Goal: Check status

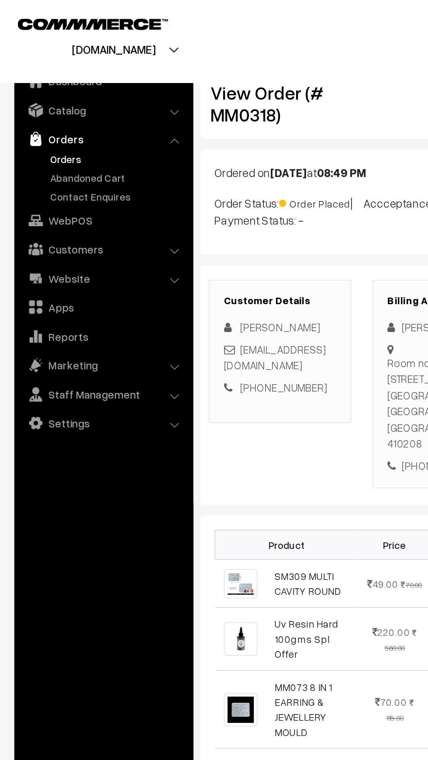
click at [29, 99] on link "Orders" at bounding box center [71, 97] width 87 height 9
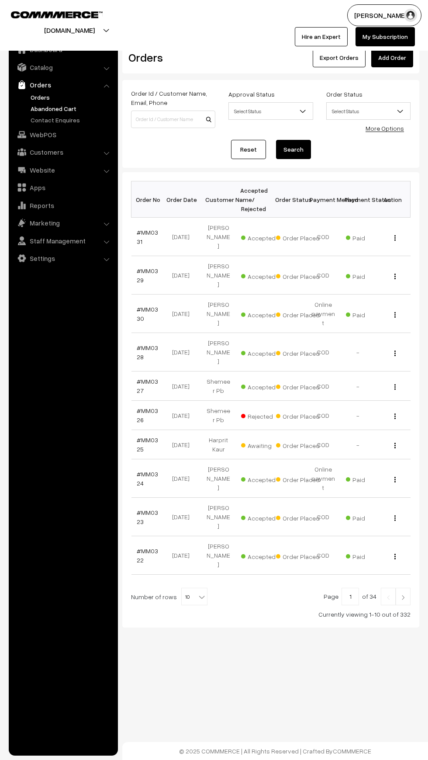
click at [33, 108] on link "Abandoned Cart" at bounding box center [71, 108] width 87 height 9
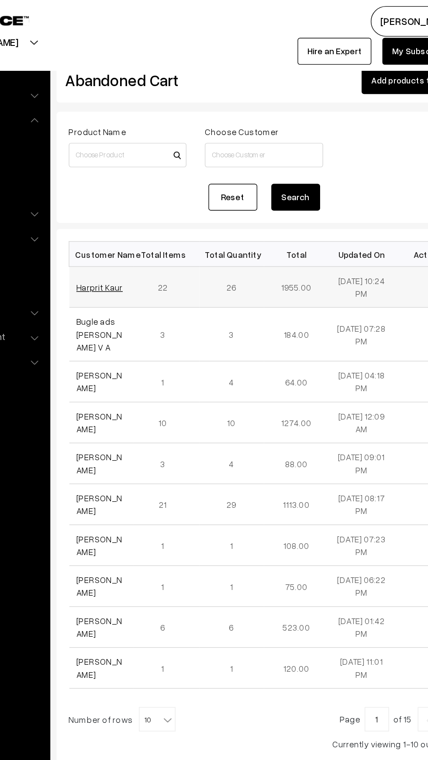
click at [140, 204] on link "Harprit Kaur" at bounding box center [153, 205] width 33 height 7
